Goal: Task Accomplishment & Management: Manage account settings

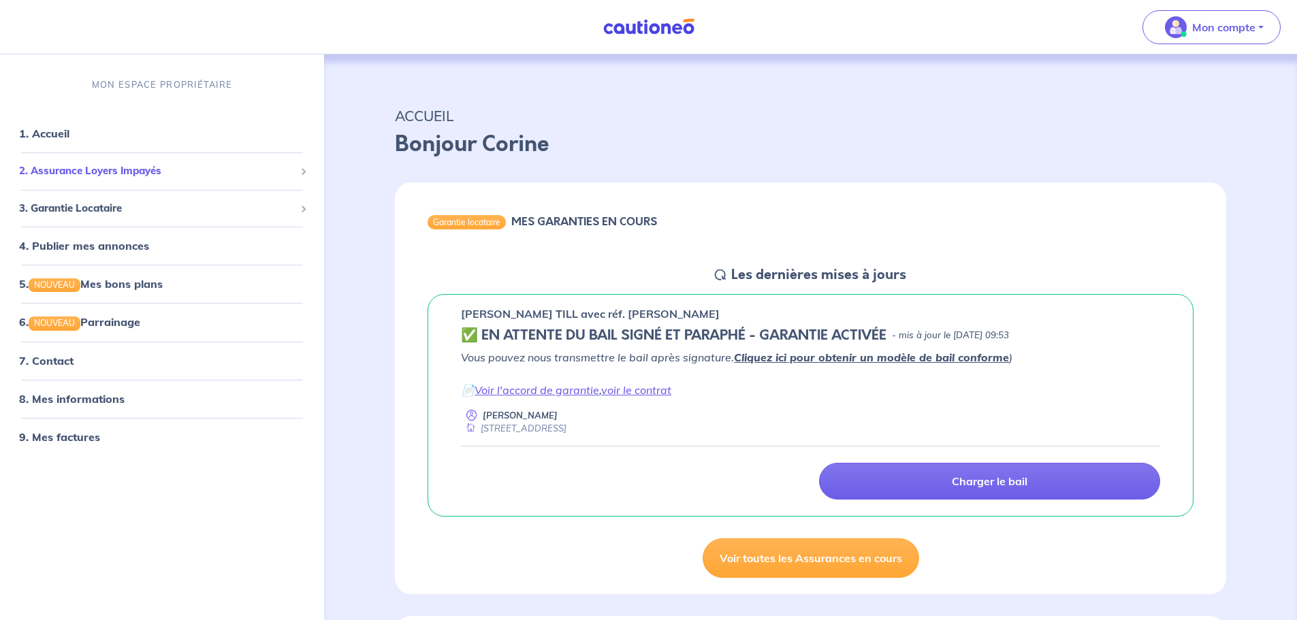
click at [200, 178] on span "2. Assurance Loyers Impayés" at bounding box center [157, 171] width 276 height 16
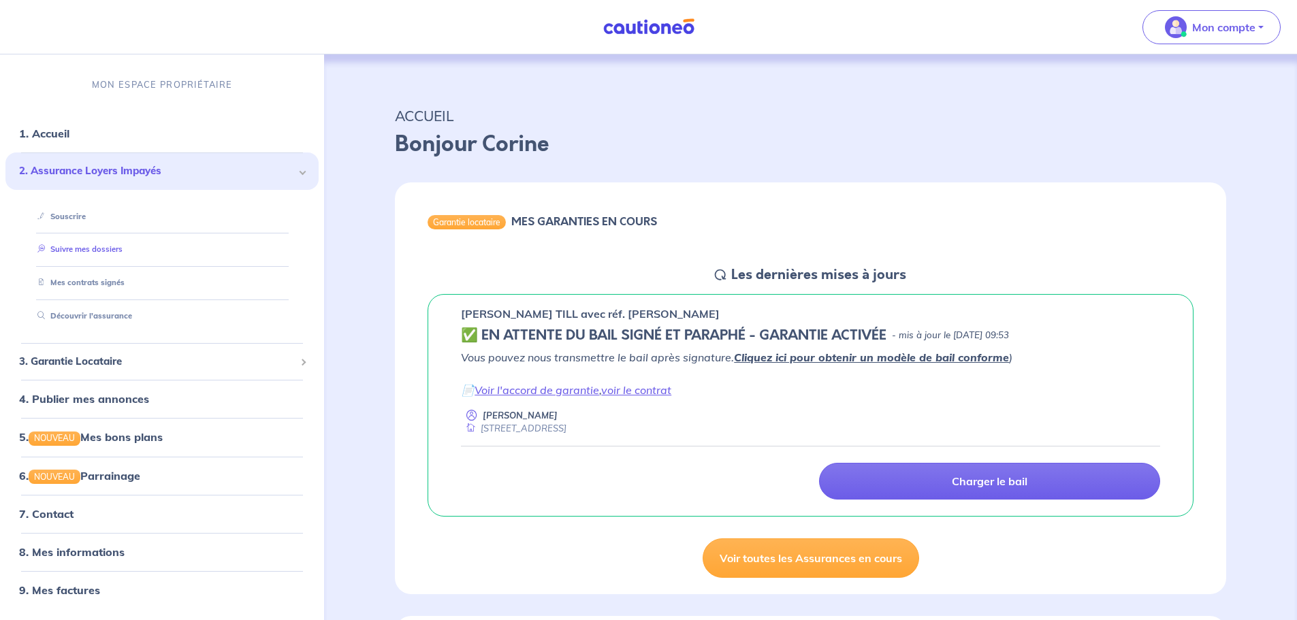
click at [78, 245] on link "Suivre mes dossiers" at bounding box center [77, 250] width 91 height 10
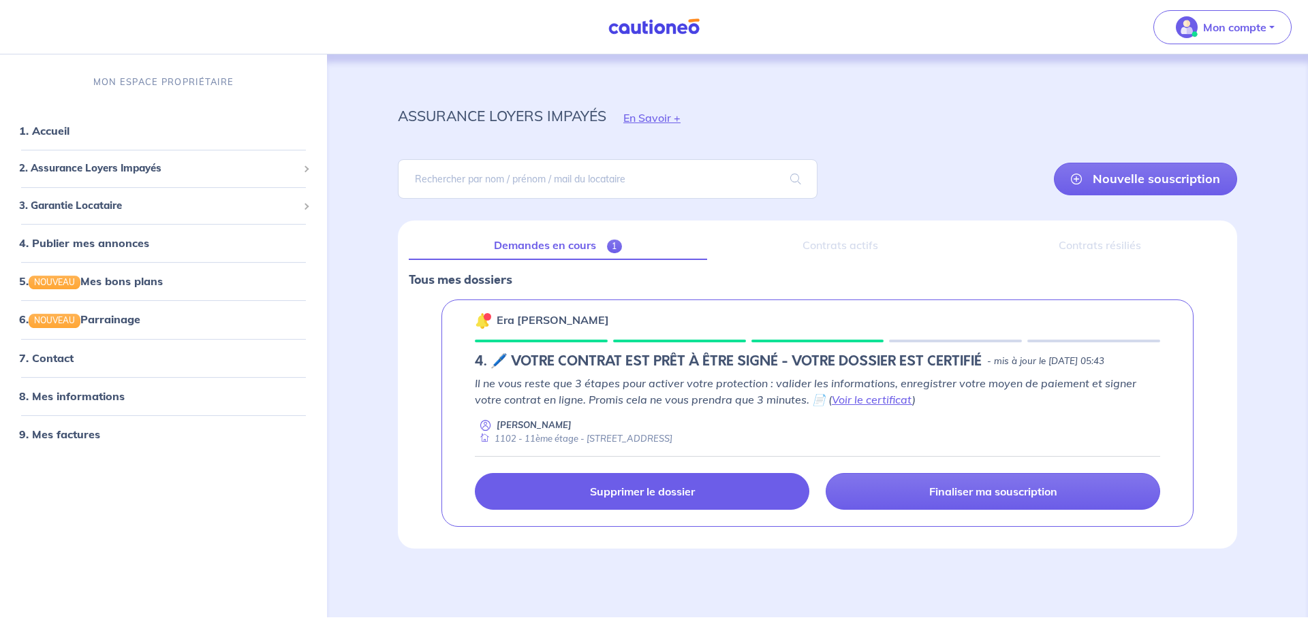
click at [725, 488] on link "Supprimer le dossier" at bounding box center [642, 491] width 334 height 37
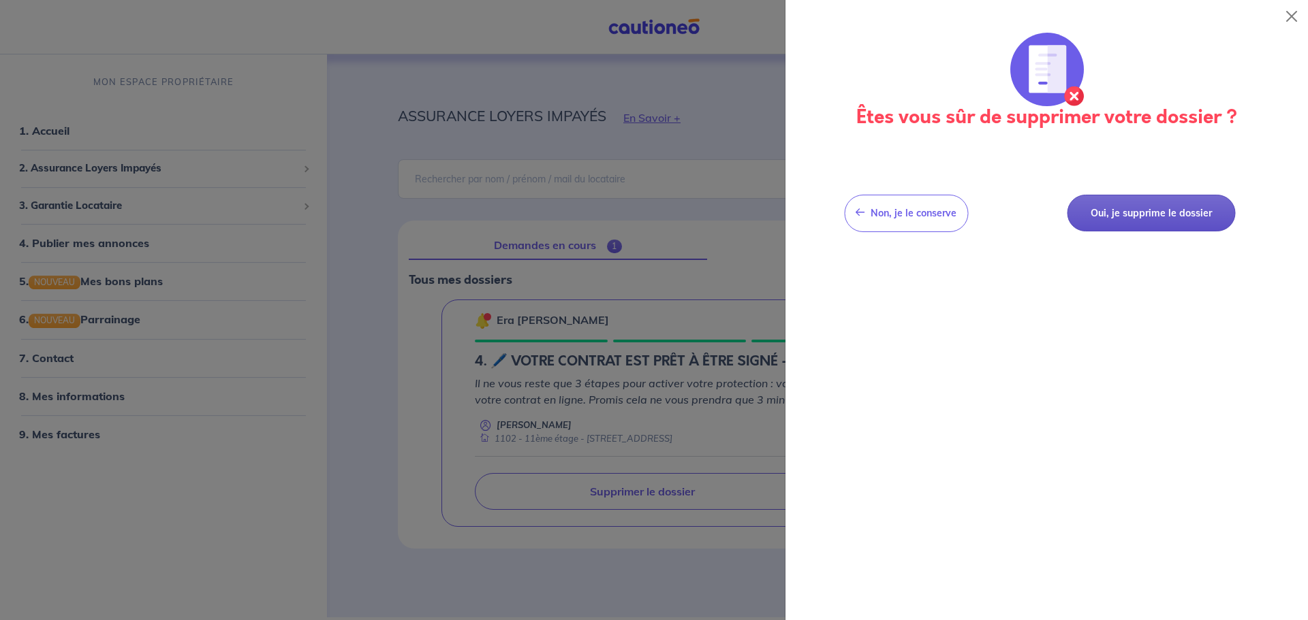
click at [1142, 217] on button "Oui, je supprime le dossier" at bounding box center [1151, 213] width 168 height 37
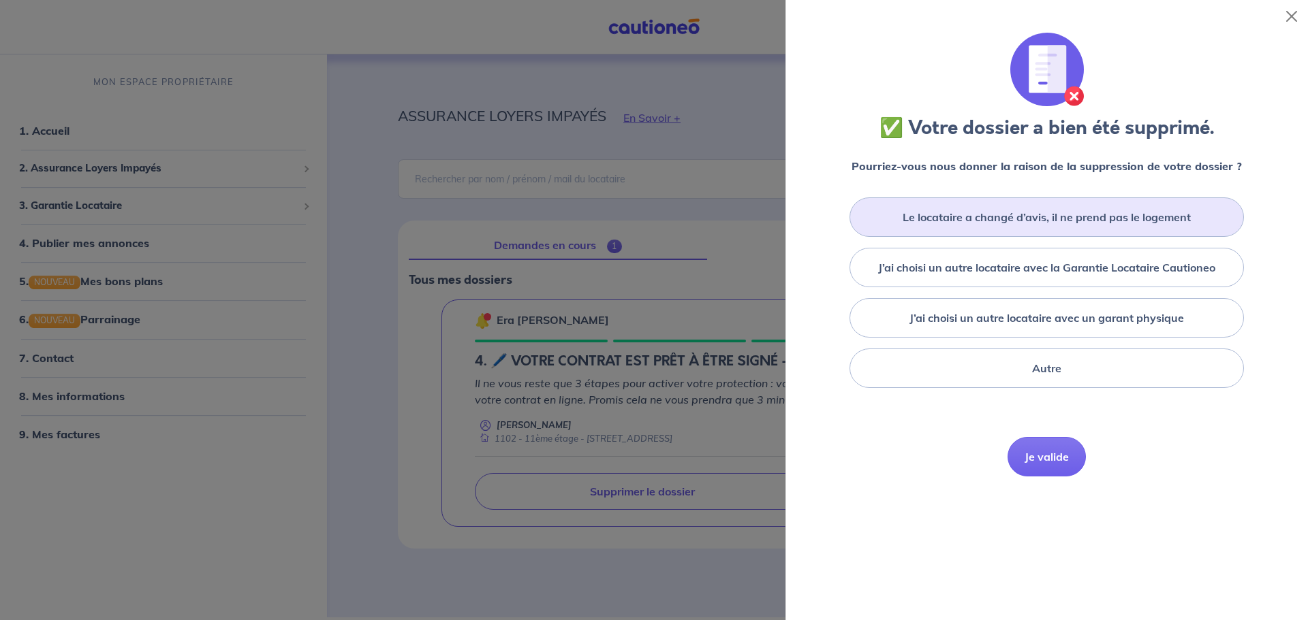
click at [1069, 227] on div "Le locataire a changé d’avis, il ne prend pas le logement" at bounding box center [1046, 218] width 394 height 40
click at [1045, 481] on button "Je valide" at bounding box center [1046, 478] width 78 height 40
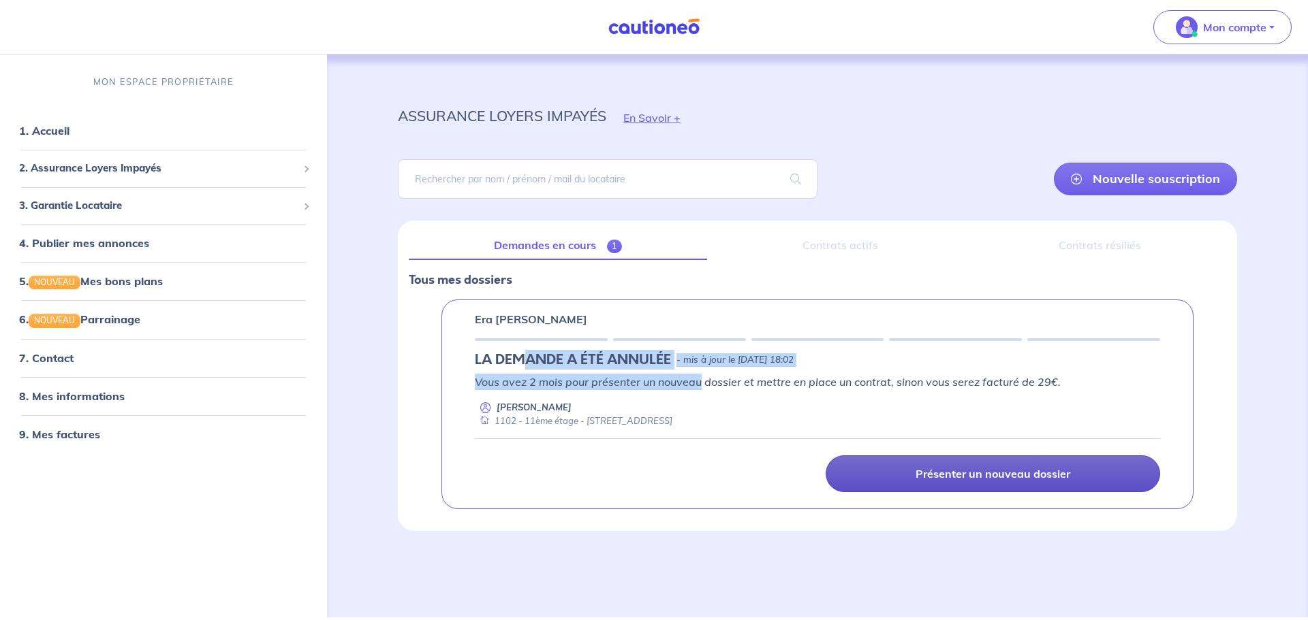
drag, startPoint x: 526, startPoint y: 368, endPoint x: 703, endPoint y: 374, distance: 177.2
click at [703, 374] on div "Era [PERSON_NAME] LA DEMANDE A ÉTÉ ANNULÉE - mis à jour le [DATE] 18:02 Vous av…" at bounding box center [817, 405] width 752 height 210
click at [774, 353] on p "- mis à jour le [DATE] 18:02" at bounding box center [734, 360] width 117 height 14
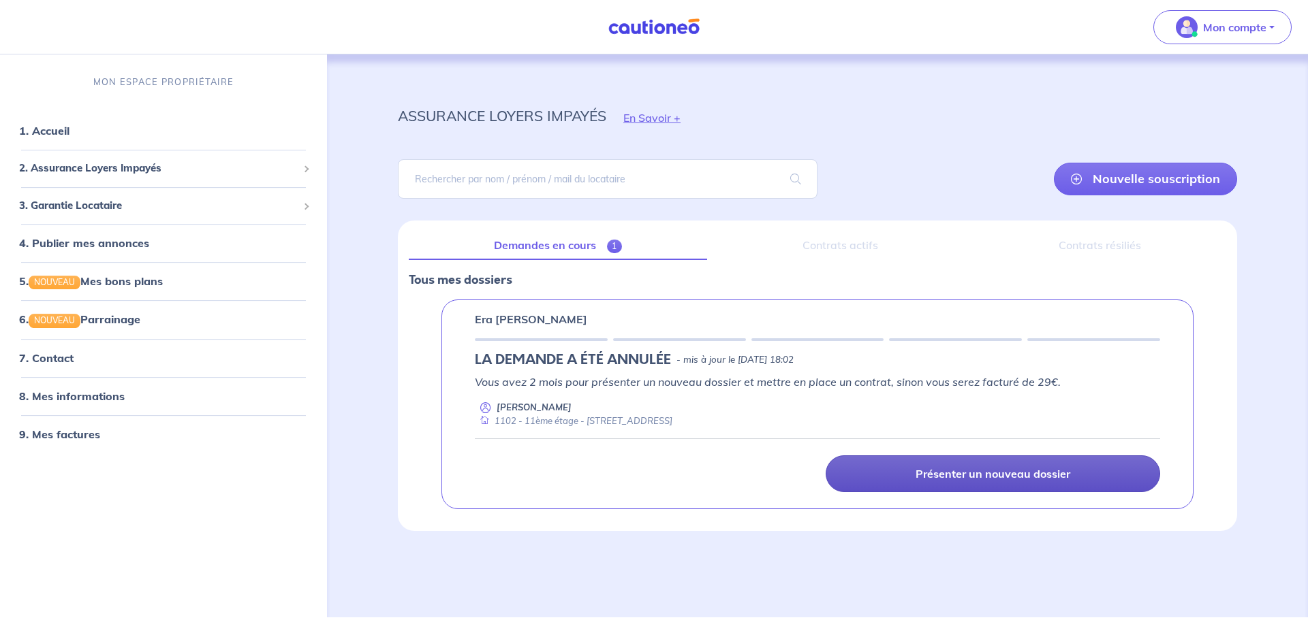
click at [573, 382] on p "Vous avez 2 mois pour présenter un nouveau dossier et mettre en place un contra…" at bounding box center [817, 382] width 685 height 16
click at [664, 383] on p "Vous avez 2 mois pour présenter un nouveau dossier et mettre en place un contra…" at bounding box center [817, 382] width 685 height 16
click at [397, 522] on div "assurance loyers impayés En Savoir + Nouvelle souscription Fermer Valider un lo…" at bounding box center [817, 309] width 904 height 444
